Goal: Information Seeking & Learning: Find specific fact

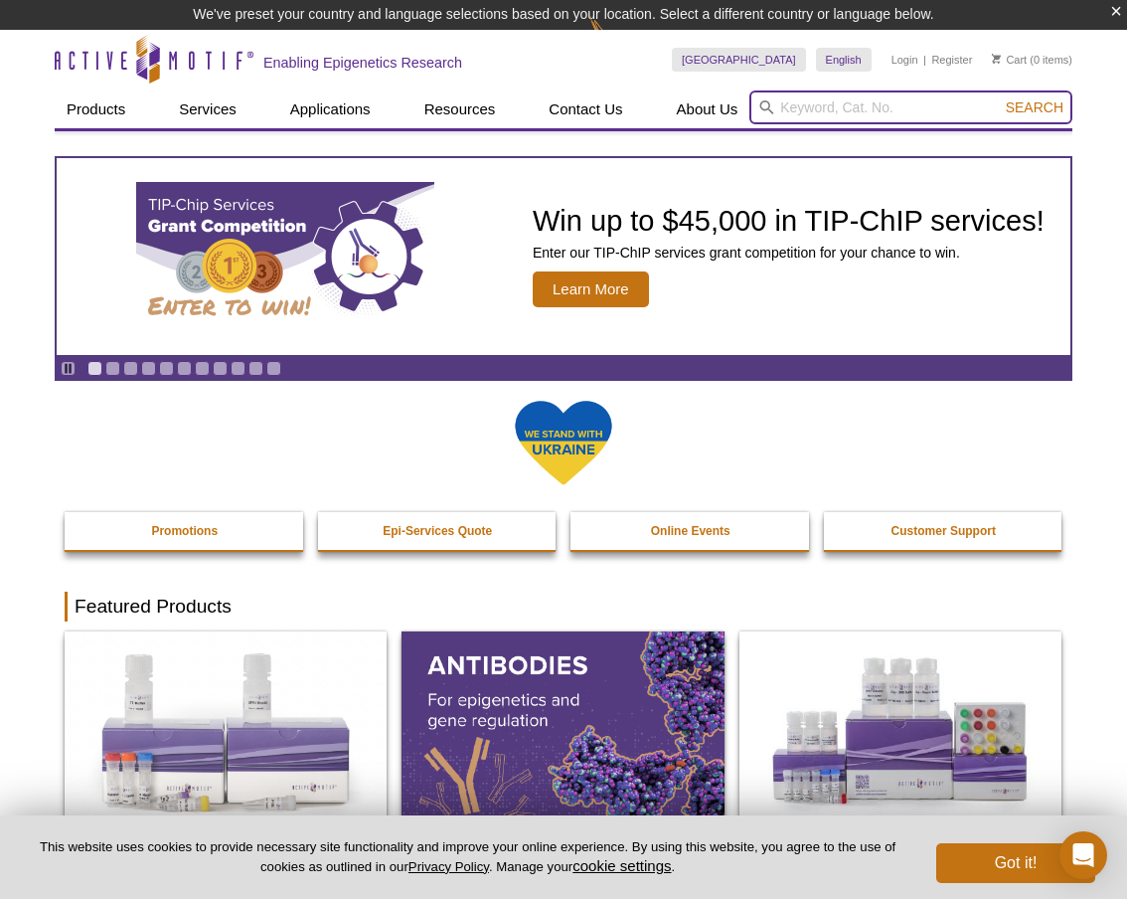
click at [825, 106] on input "search" at bounding box center [910, 107] width 323 height 34
paste input "31502 Recombinant MAOA protein"
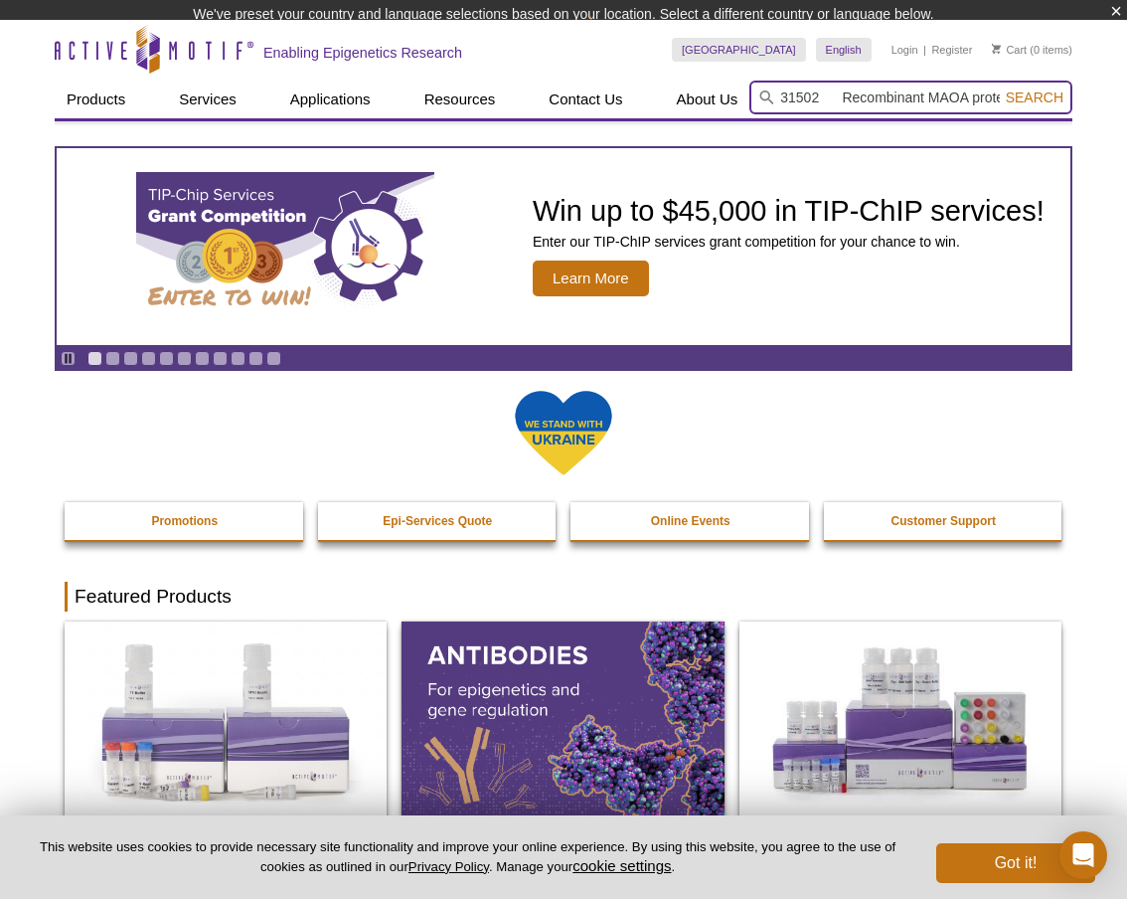
type input "31502 Recombinant MAOA protein"
click at [1036, 88] on button "Search" at bounding box center [1035, 97] width 70 height 18
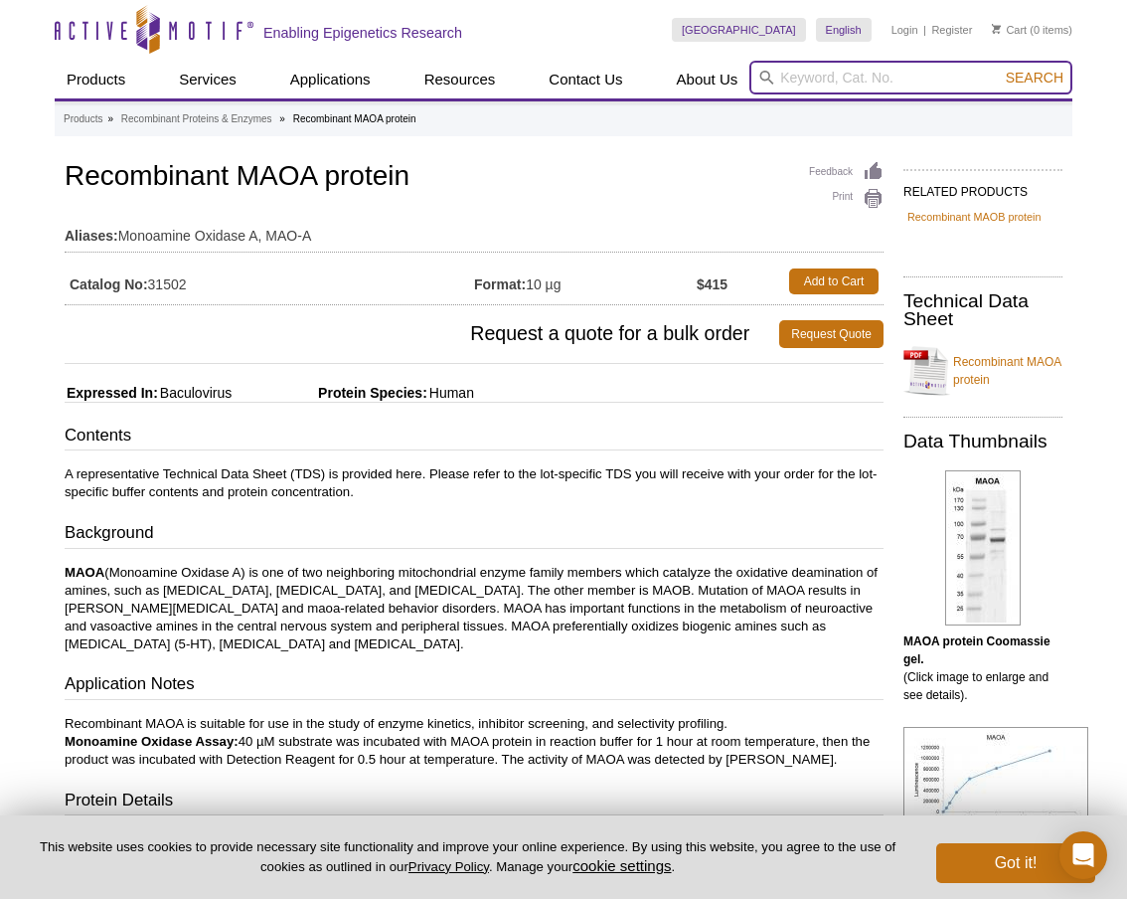
click at [798, 81] on input "search" at bounding box center [910, 78] width 323 height 34
type input "31503"
click at [1036, 78] on button "Search" at bounding box center [1035, 78] width 70 height 18
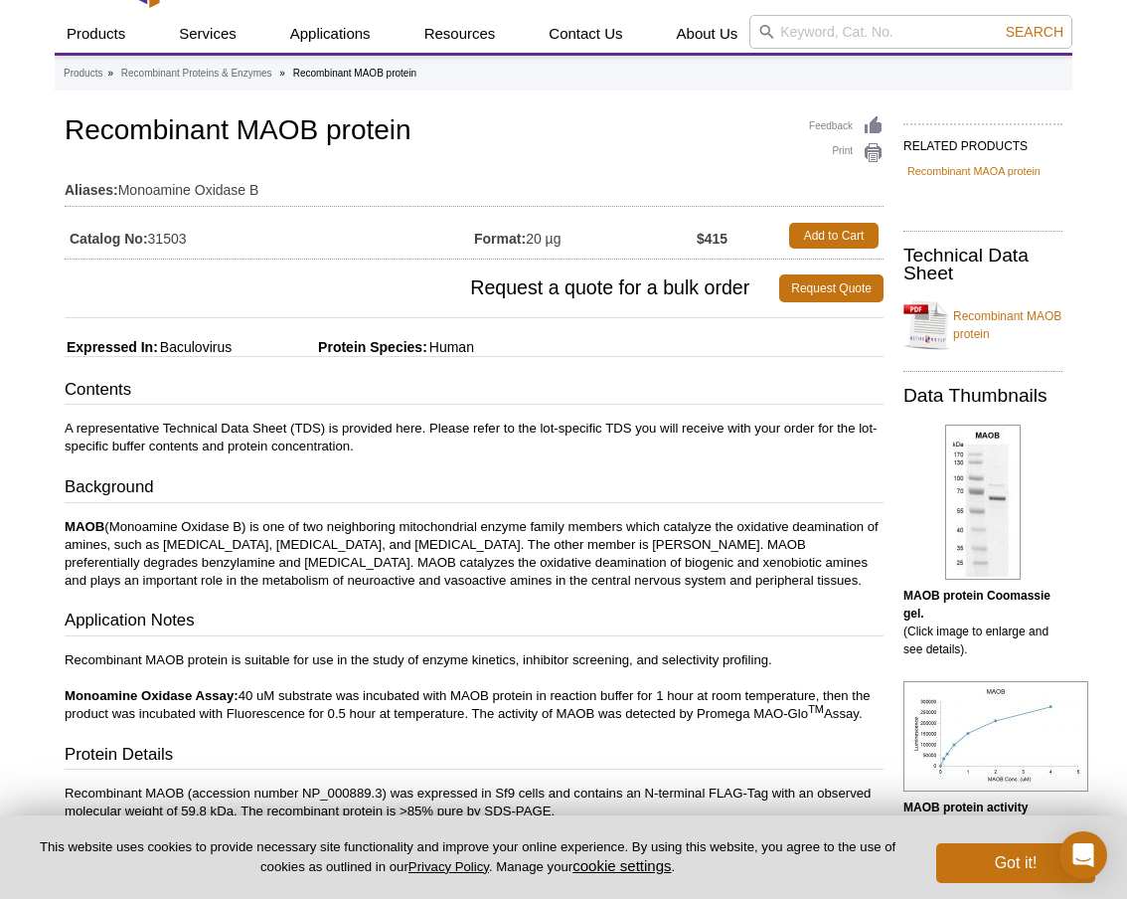
scroll to position [54, 0]
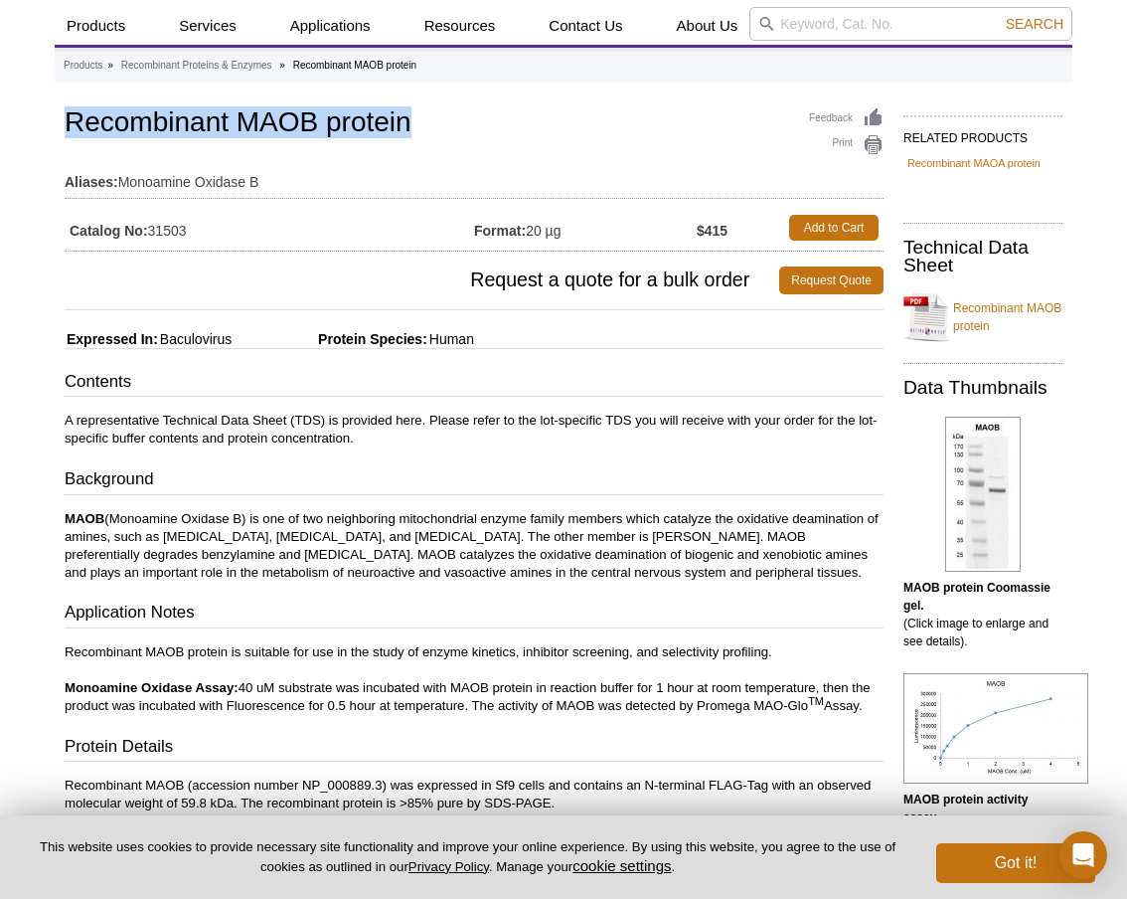
drag, startPoint x: 65, startPoint y: 124, endPoint x: 486, endPoint y: 130, distance: 421.5
click at [486, 130] on h1 "Recombinant MAOB protein" at bounding box center [474, 124] width 819 height 34
click at [968, 312] on link "Recombinant MAOB protein" at bounding box center [983, 317] width 159 height 60
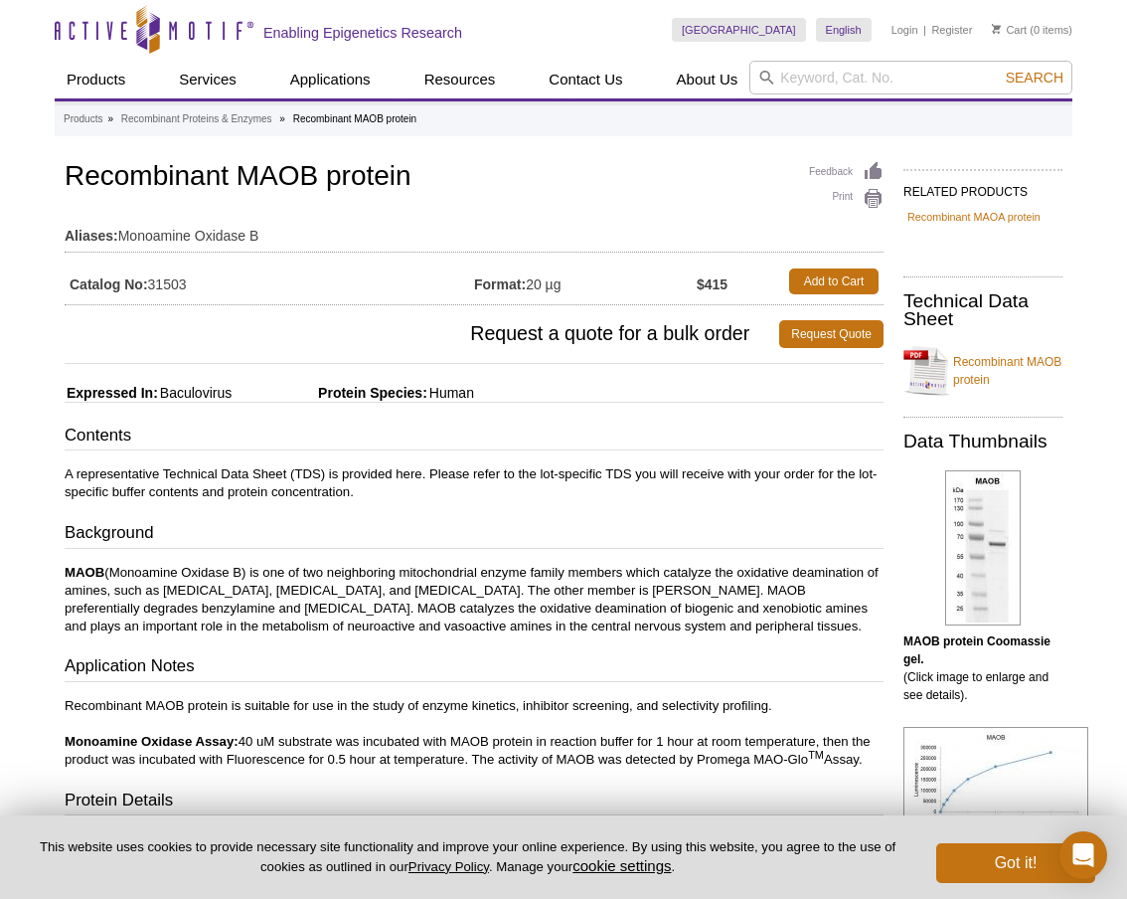
click at [1000, 365] on link "Recombinant MAOB protein" at bounding box center [983, 371] width 159 height 60
